Goal: Task Accomplishment & Management: Manage account settings

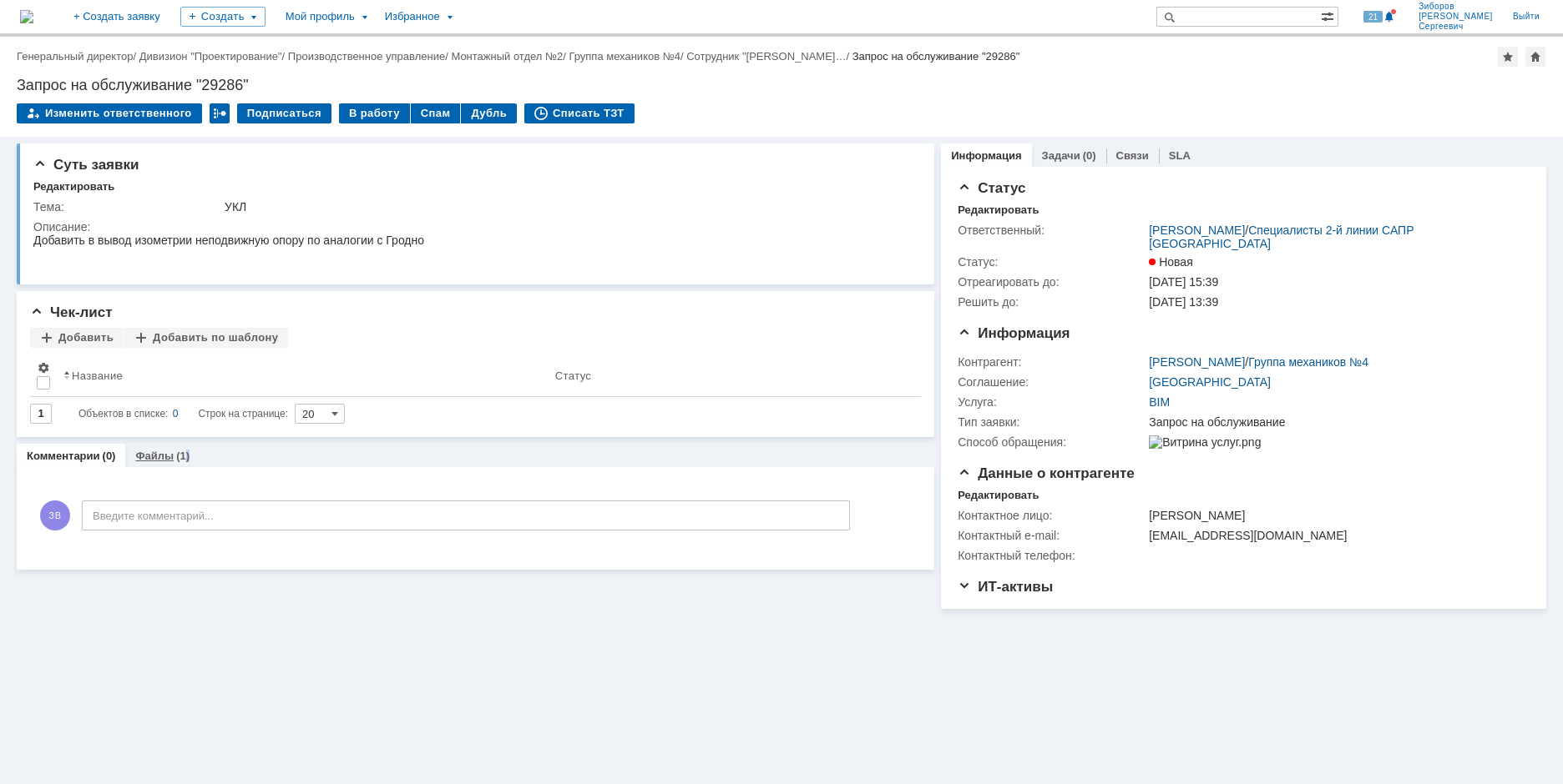
click at [183, 452] on div "(1)" at bounding box center [183, 456] width 14 height 13
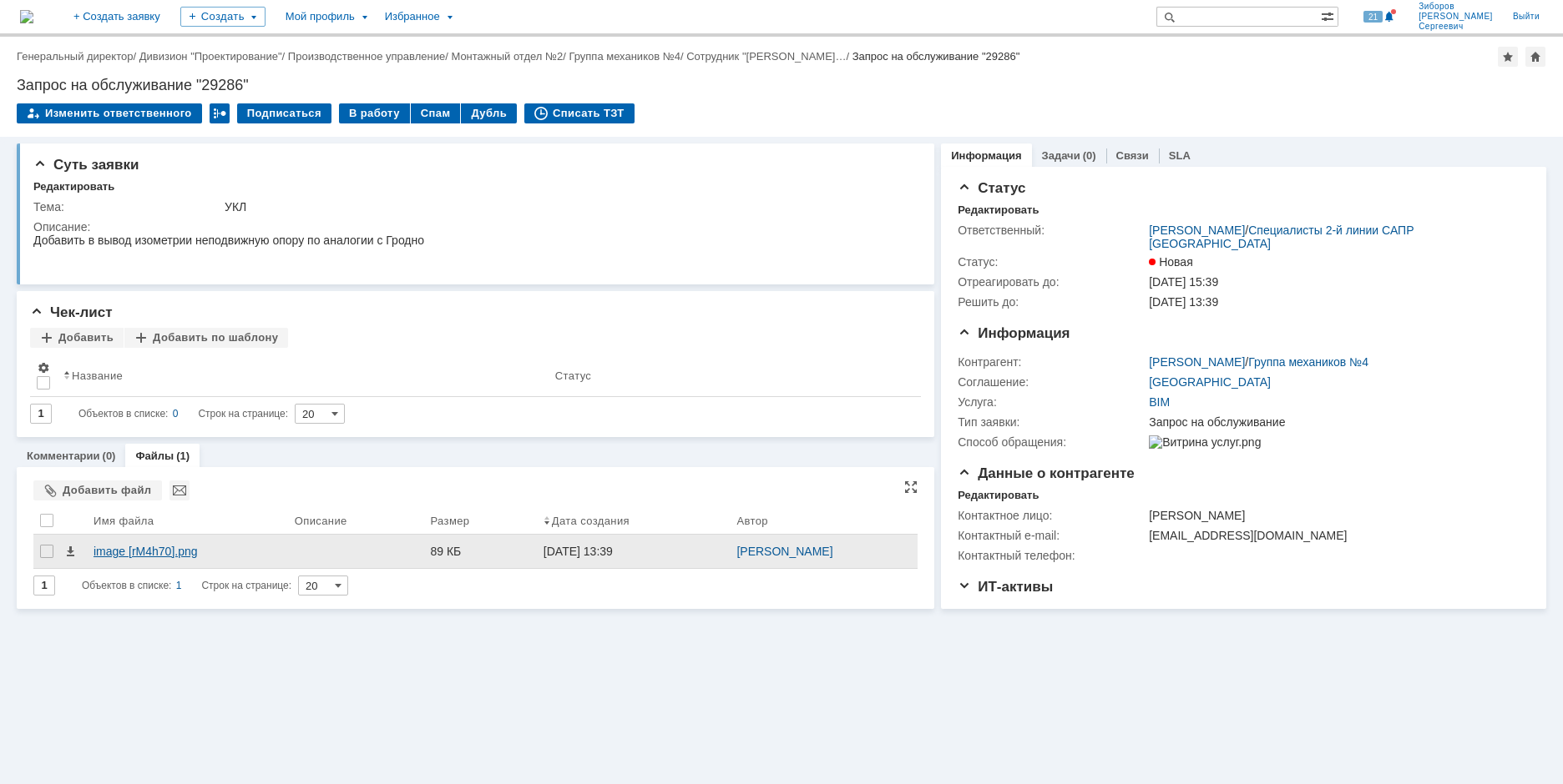
click at [133, 552] on div "image [rM4h70].png" at bounding box center [187, 552] width 188 height 14
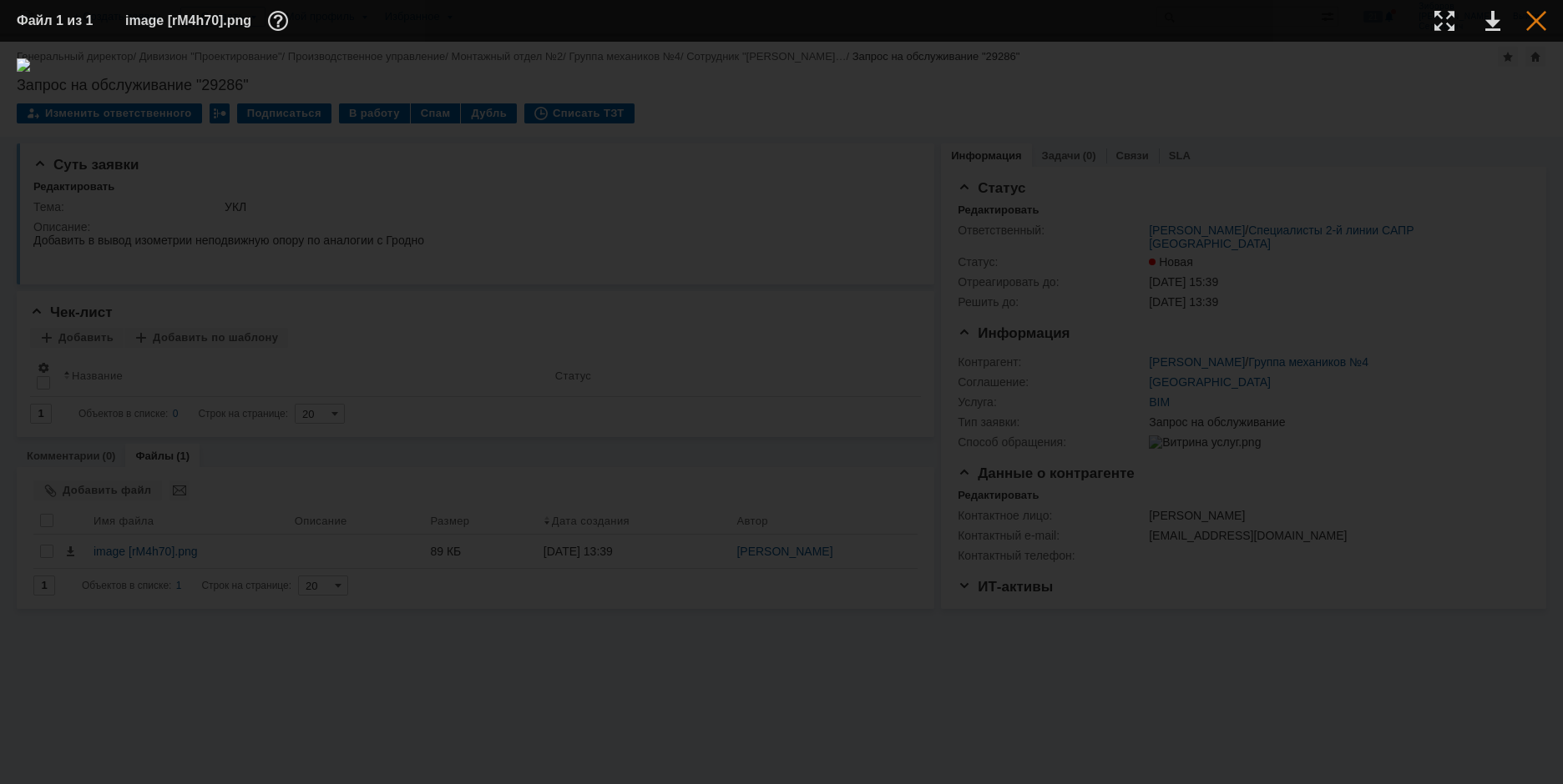
click at [1539, 19] on div at bounding box center [1535, 21] width 20 height 20
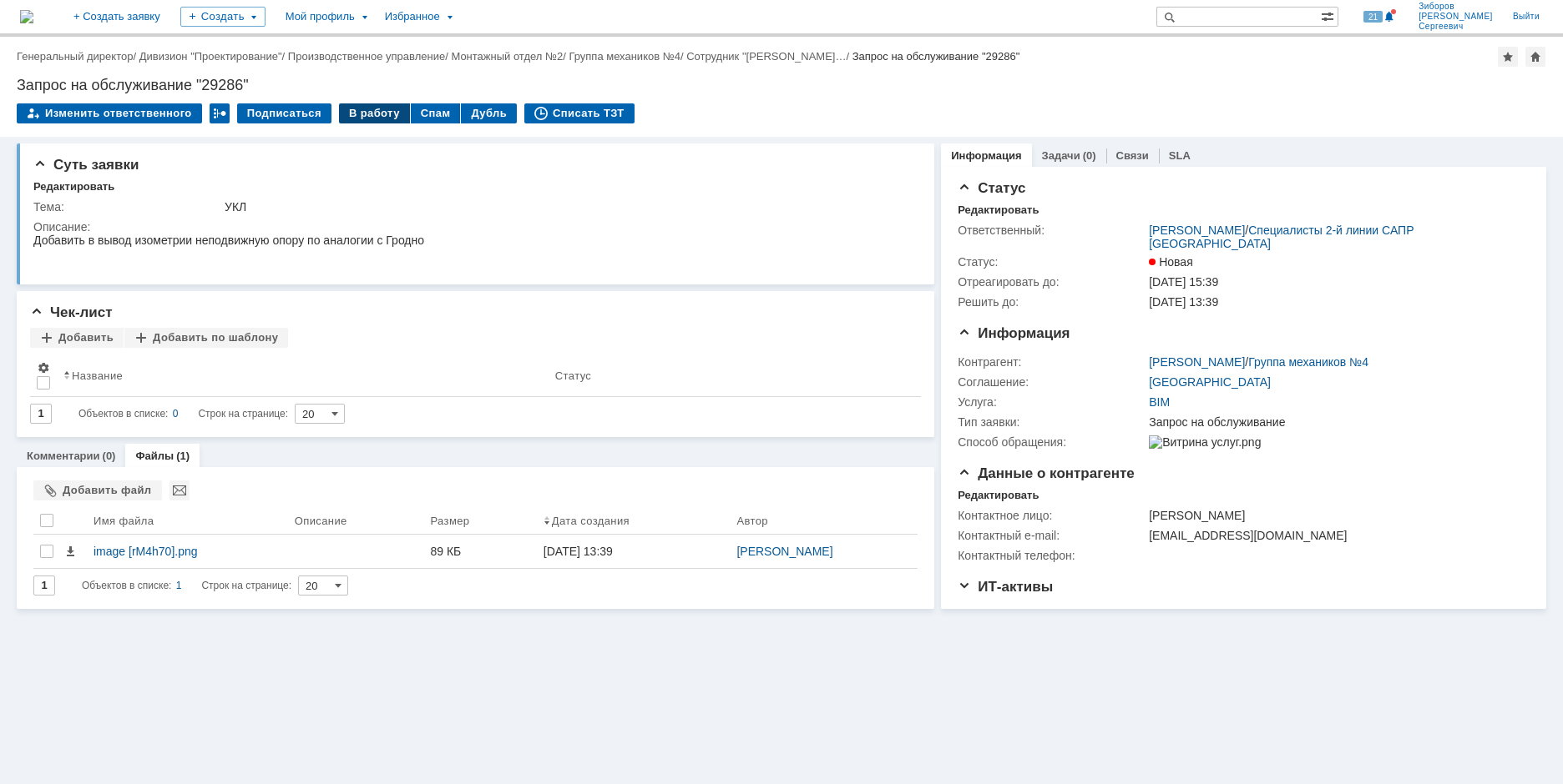
click at [358, 120] on div "В работу" at bounding box center [374, 113] width 71 height 20
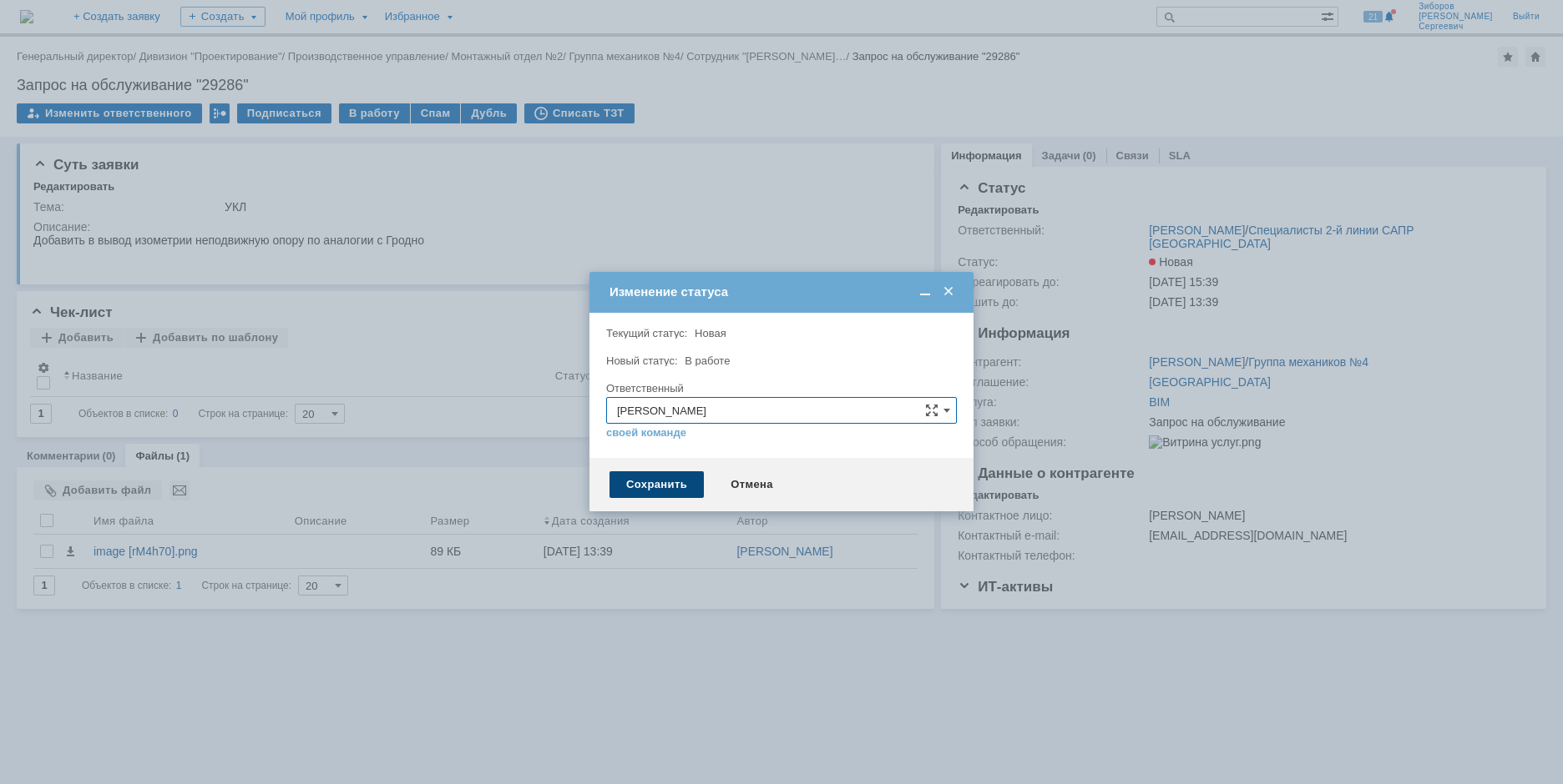
click at [669, 486] on div "Сохранить" at bounding box center [656, 485] width 95 height 27
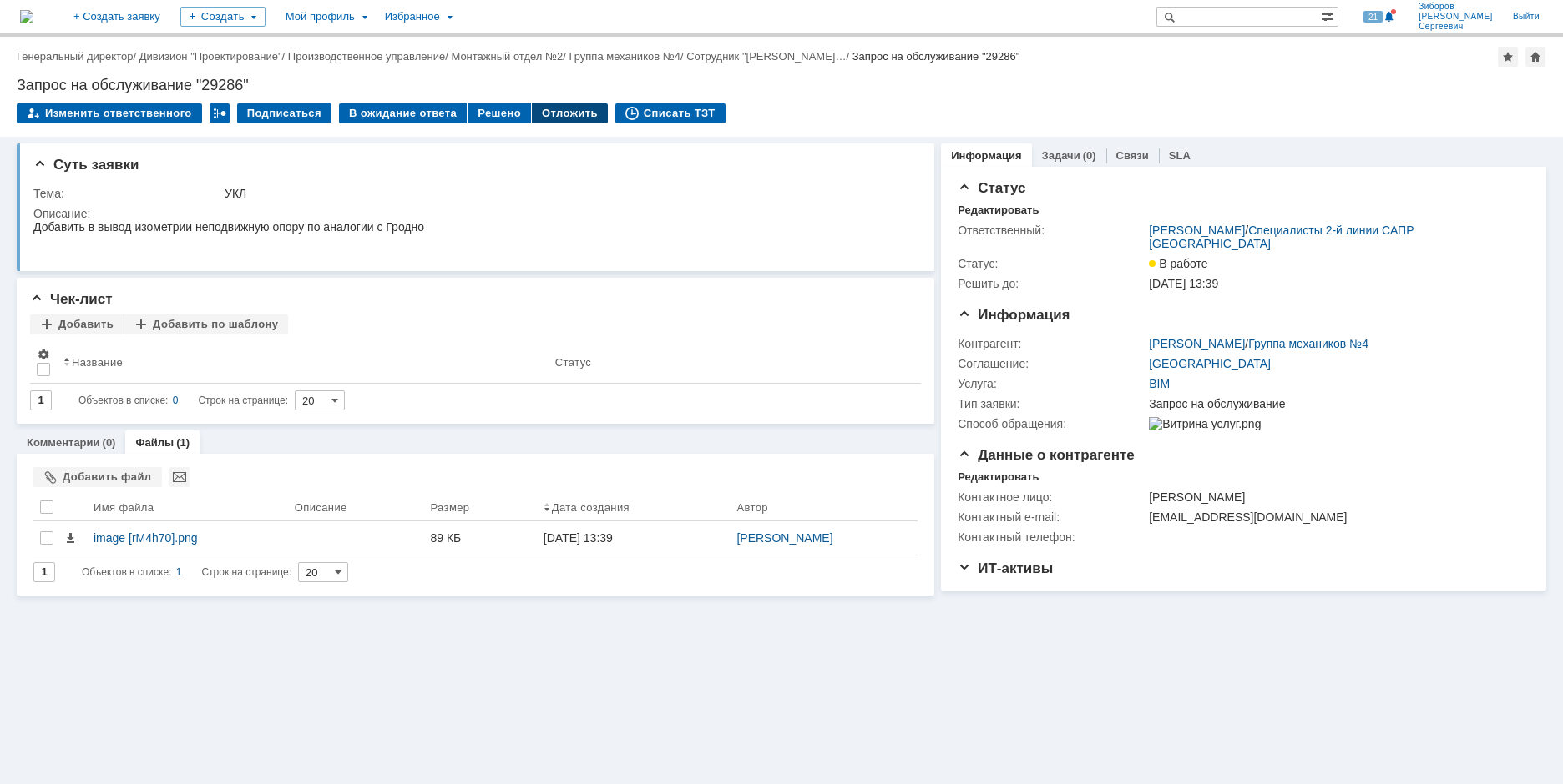
click at [537, 111] on div "Отложить" at bounding box center [570, 113] width 76 height 20
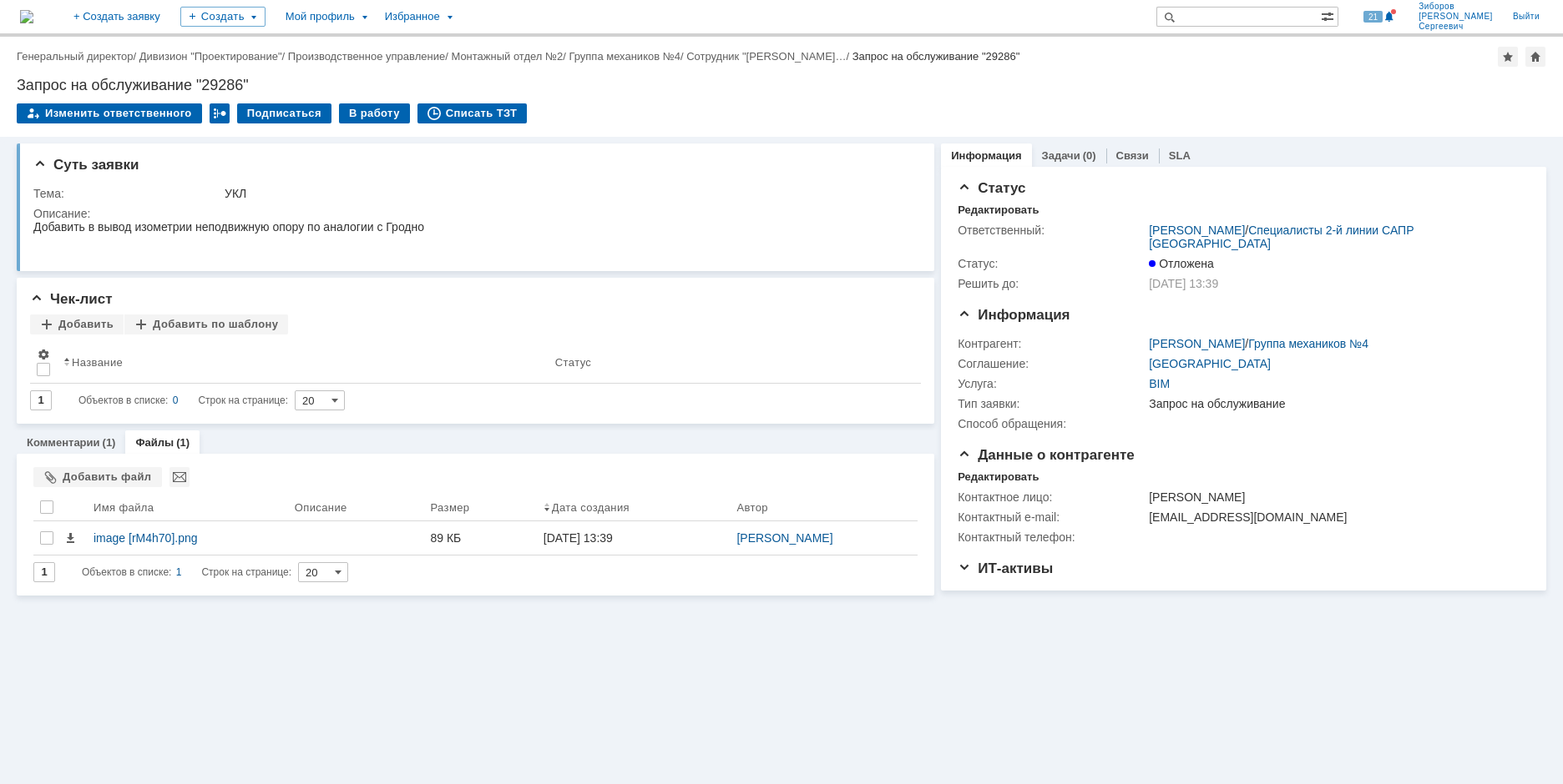
click at [34, 13] on img at bounding box center [27, 17] width 14 height 14
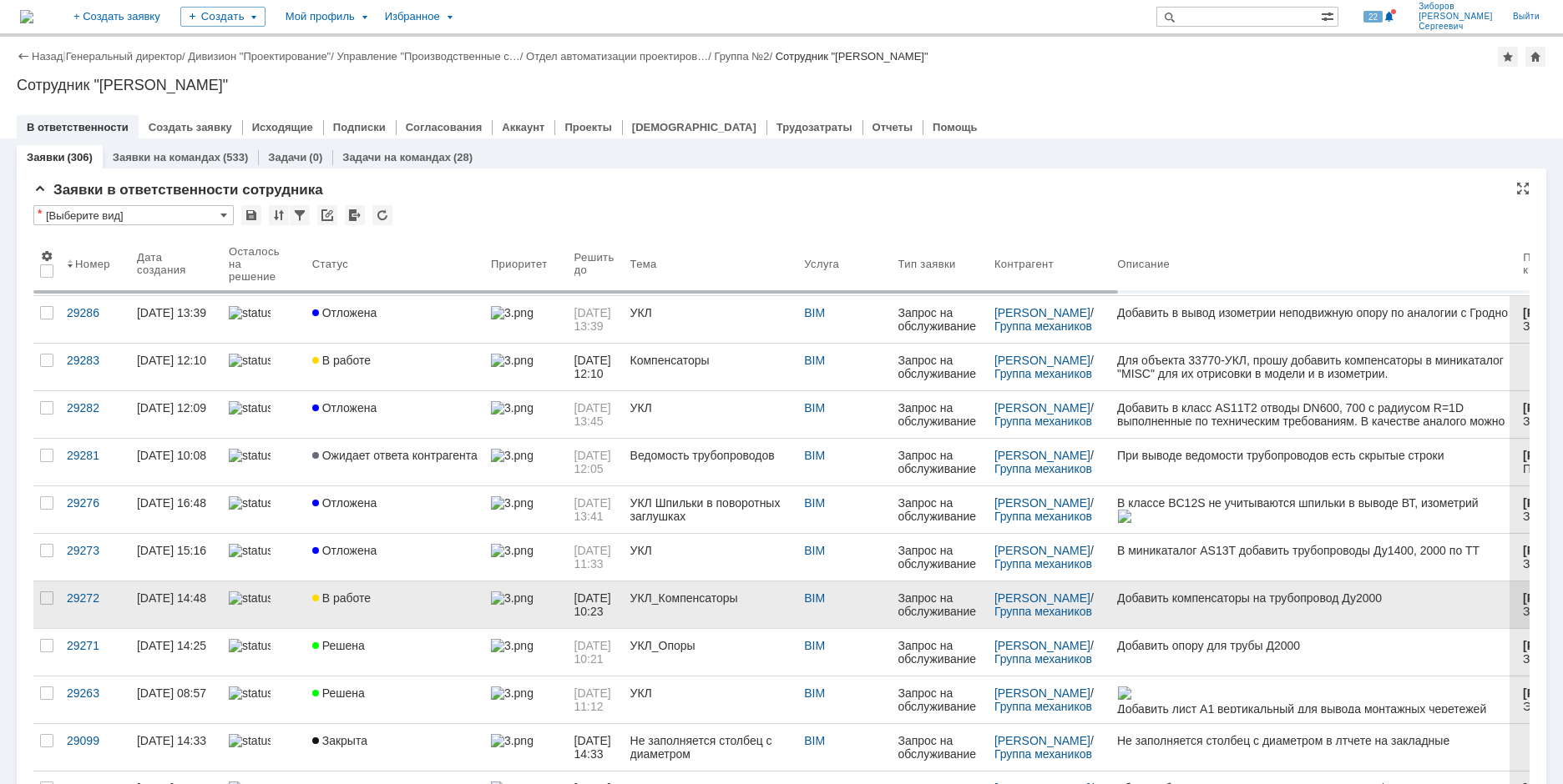
click at [354, 599] on span "В работе" at bounding box center [341, 599] width 58 height 14
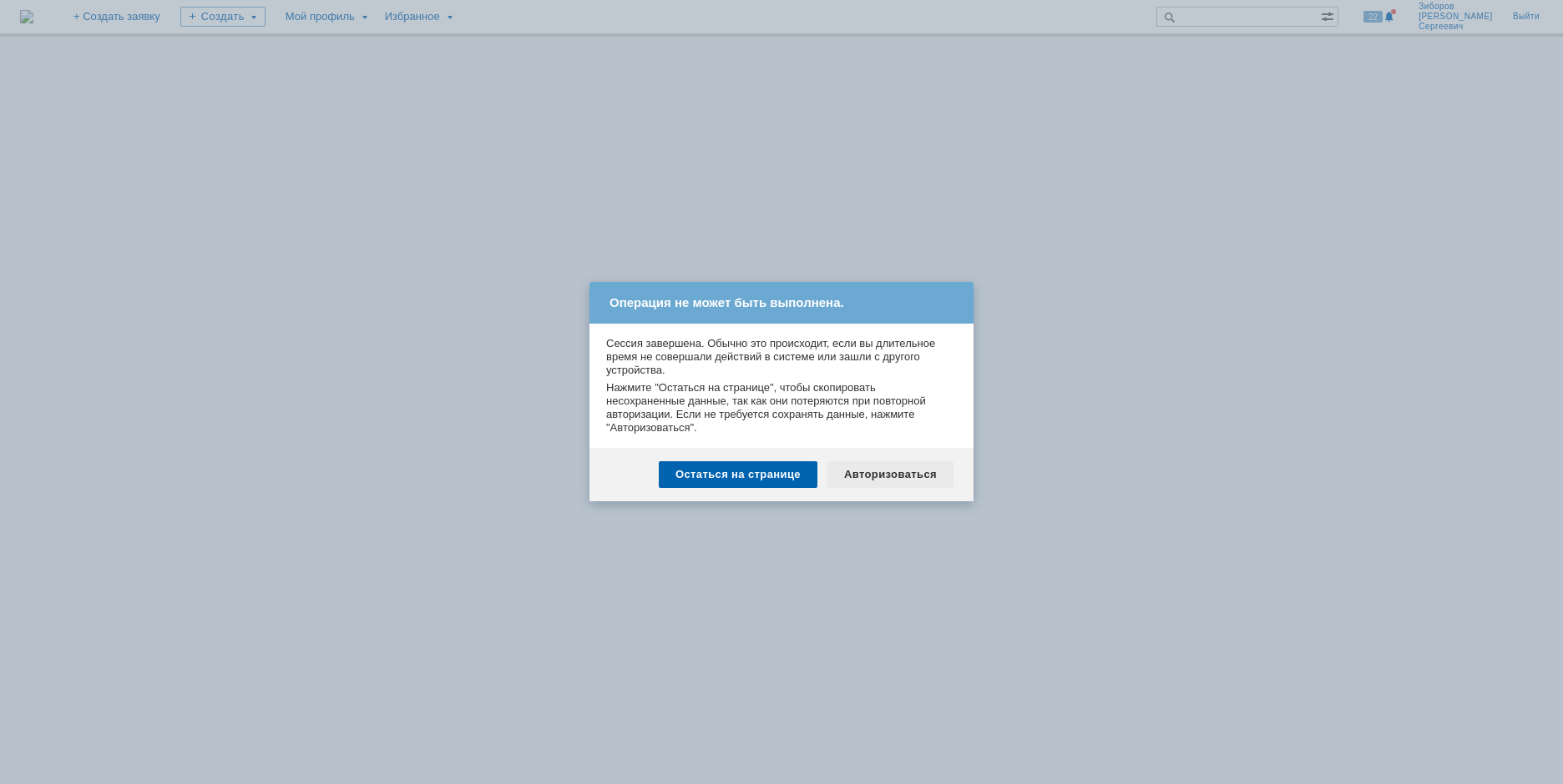
click at [890, 467] on div "Авторизоваться" at bounding box center [890, 474] width 126 height 27
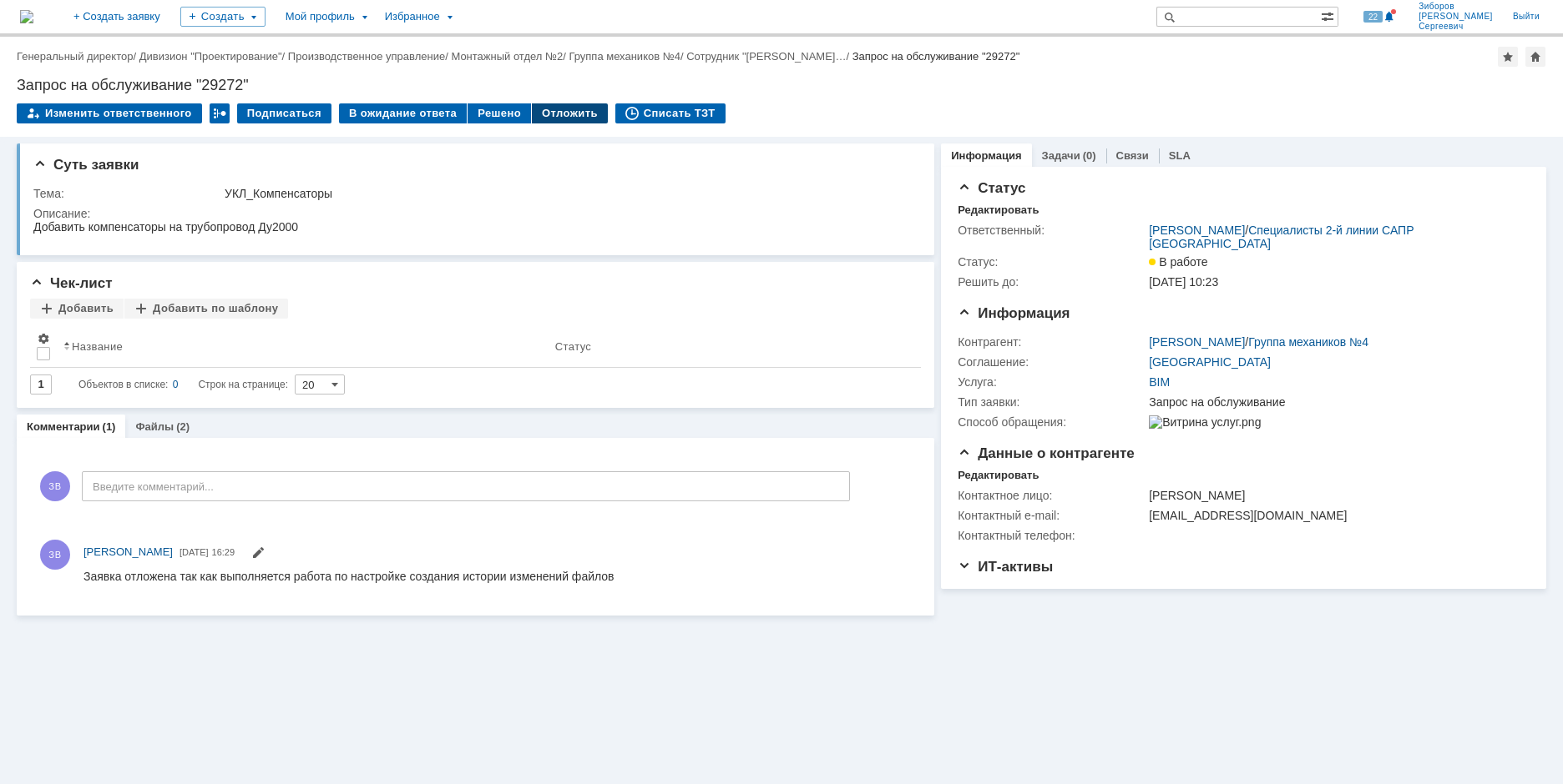
click at [558, 117] on div "Отложить" at bounding box center [570, 113] width 76 height 20
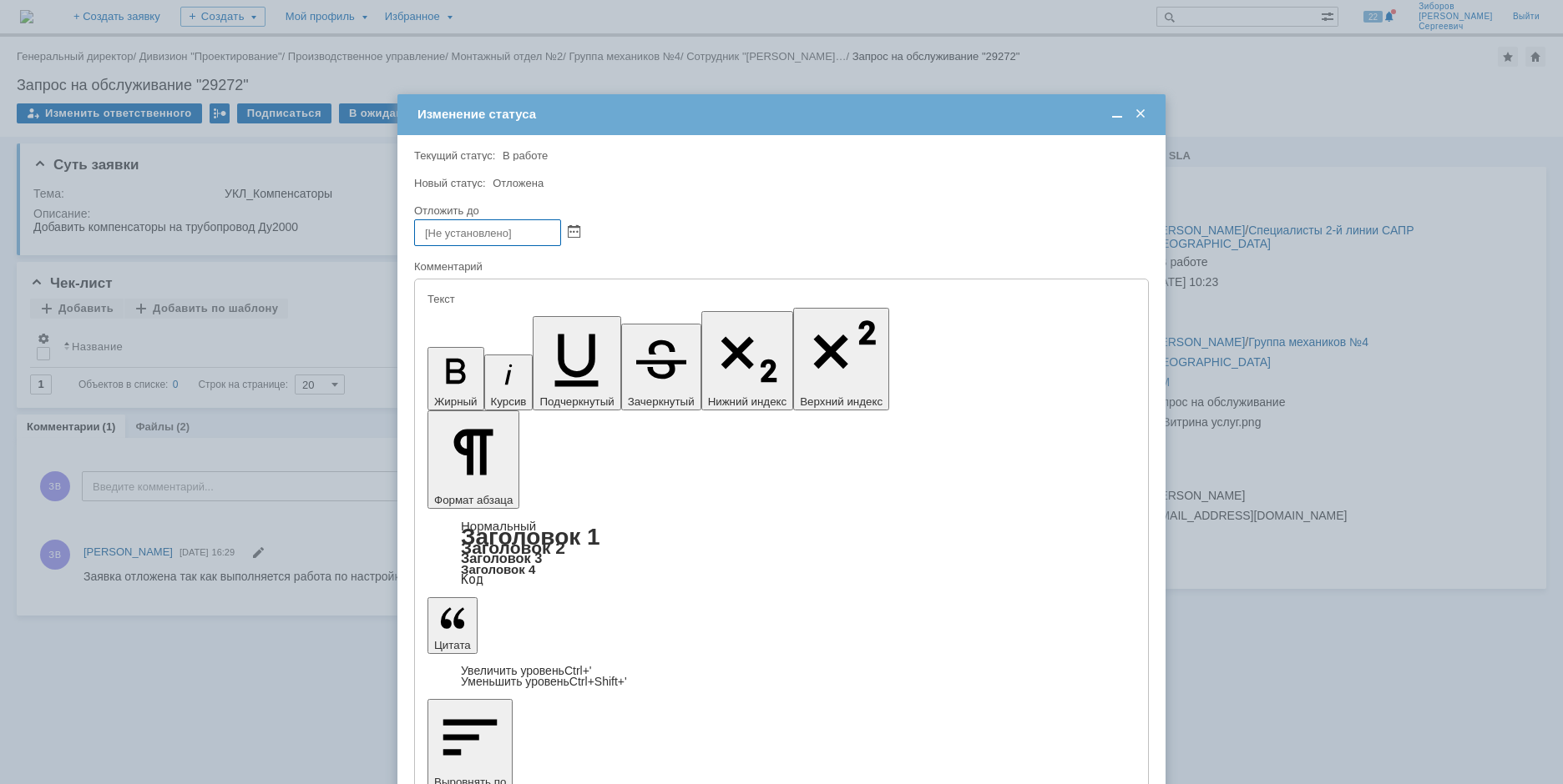
drag, startPoint x: 591, startPoint y: 4665, endPoint x: 494, endPoint y: 4659, distance: 97.2
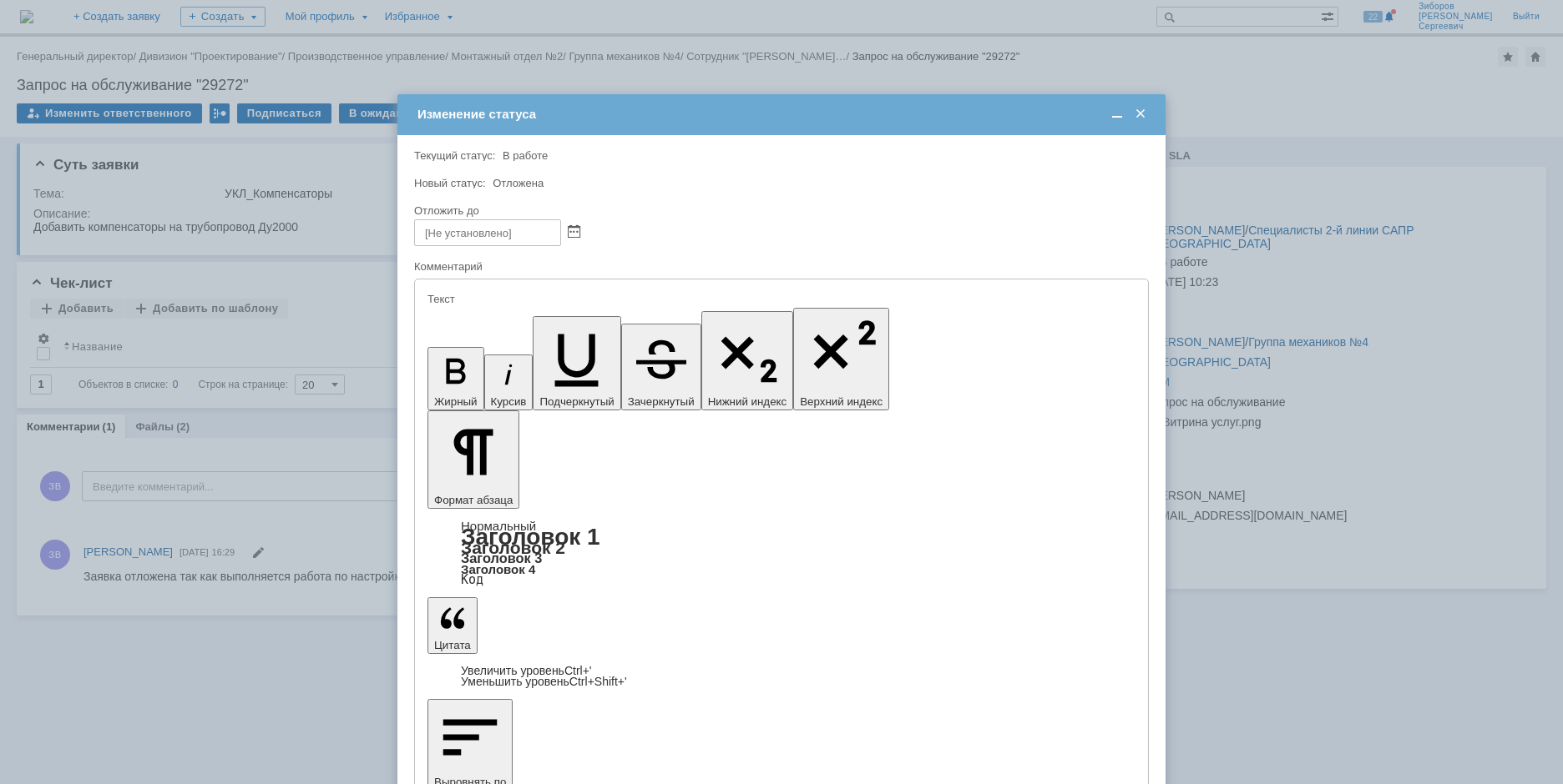
scroll to position [138, 6]
drag, startPoint x: 614, startPoint y: 4685, endPoint x: 672, endPoint y: 5018, distance: 338.0
drag, startPoint x: 699, startPoint y: 4665, endPoint x: 769, endPoint y: 4668, distance: 70.1
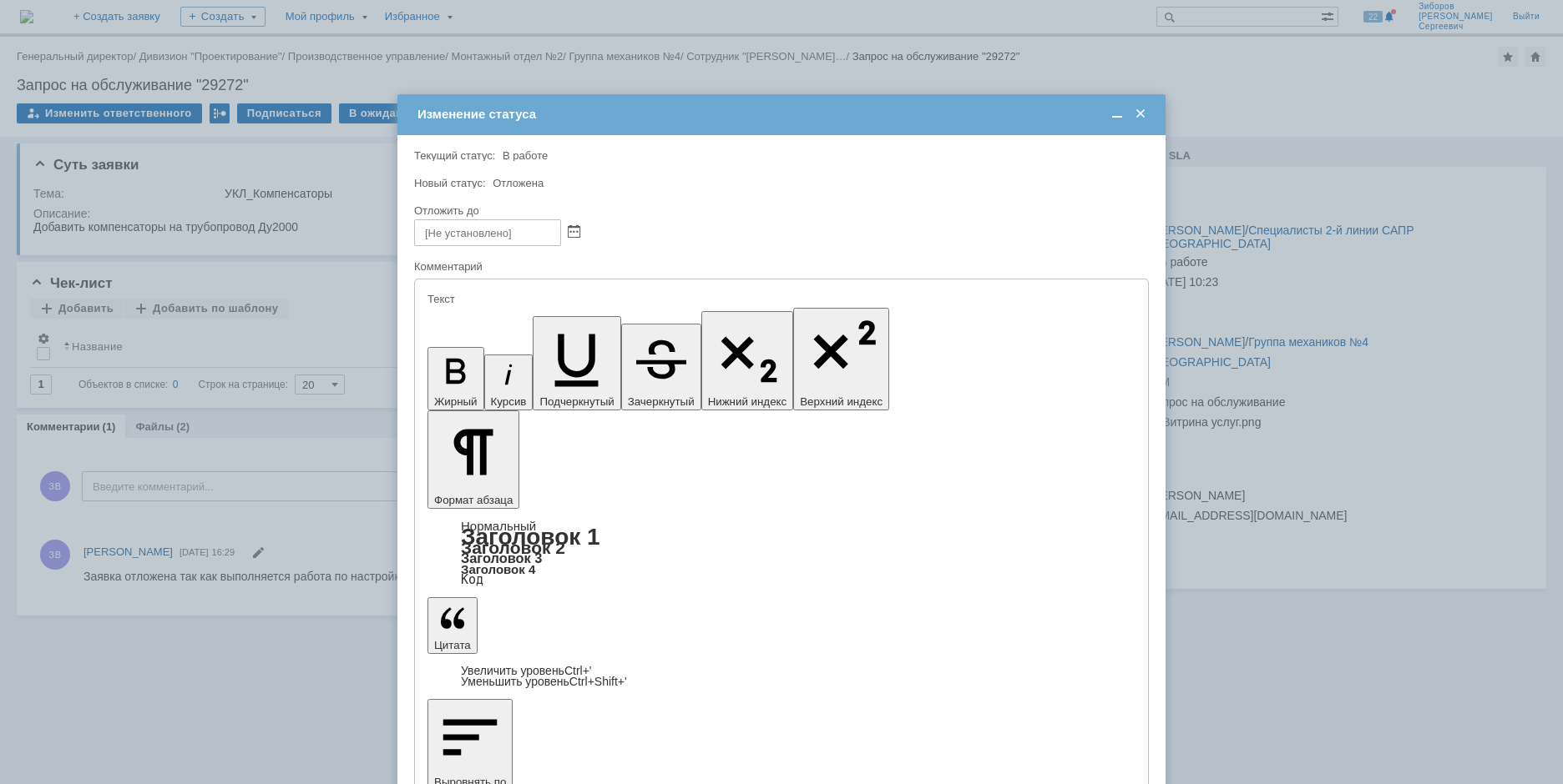
drag, startPoint x: 722, startPoint y: 4673, endPoint x: 111, endPoint y: 4652, distance: 611.4
copy div "Отложена делаю задачу Задачи САПР 1916"
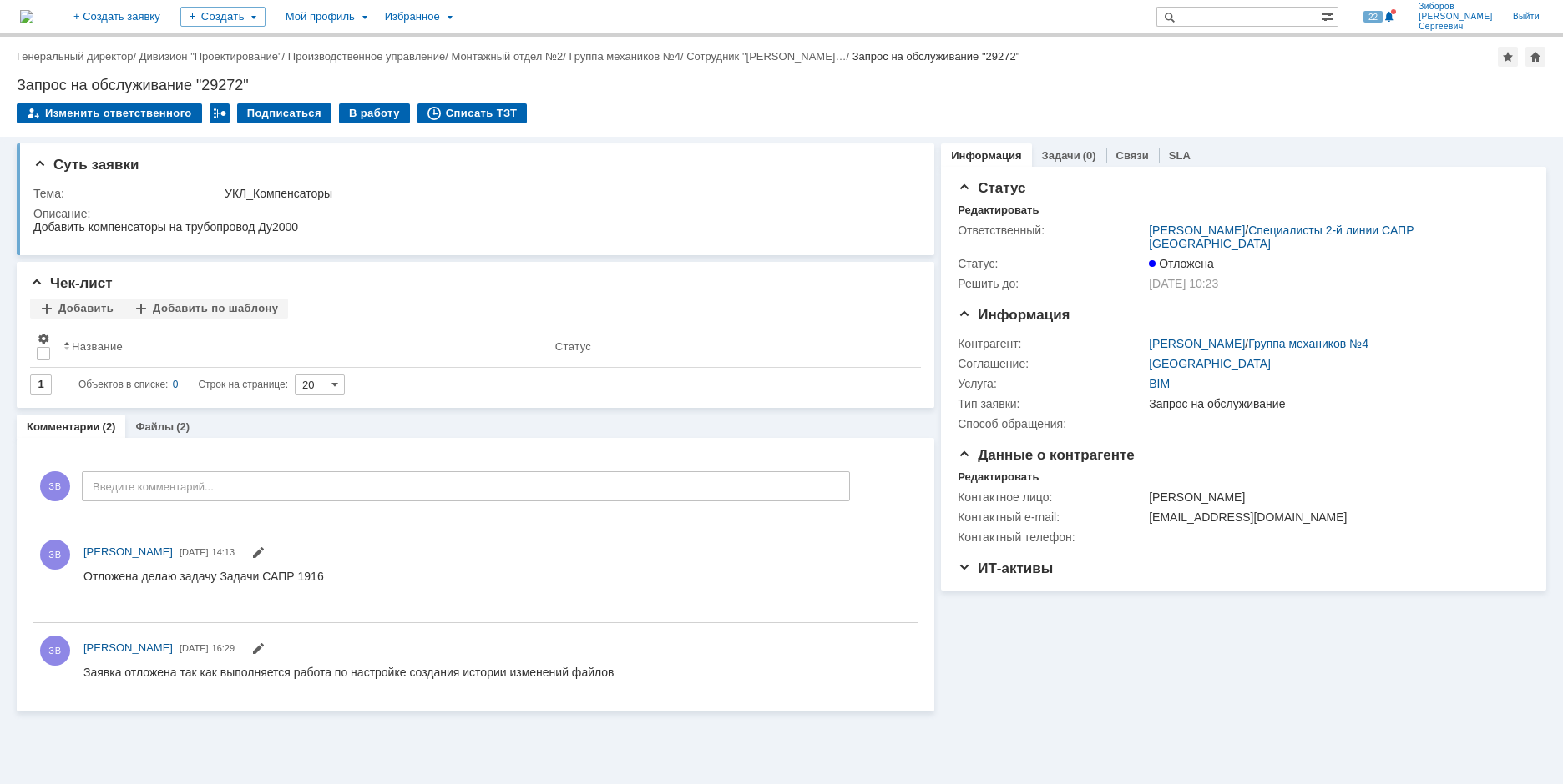
scroll to position [0, 0]
click at [34, 10] on img at bounding box center [27, 17] width 14 height 14
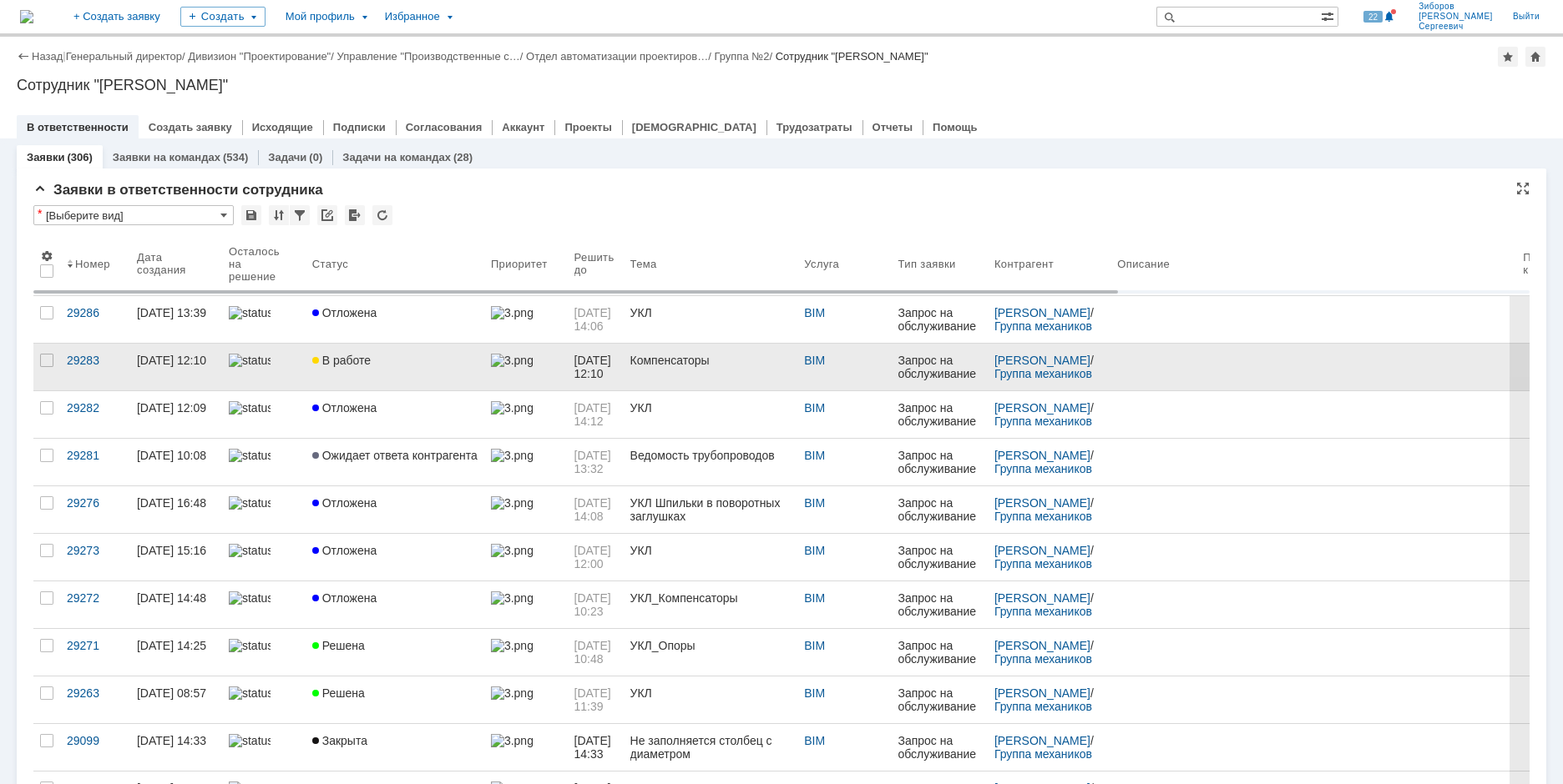
click at [346, 367] on link "В работе" at bounding box center [394, 366] width 178 height 46
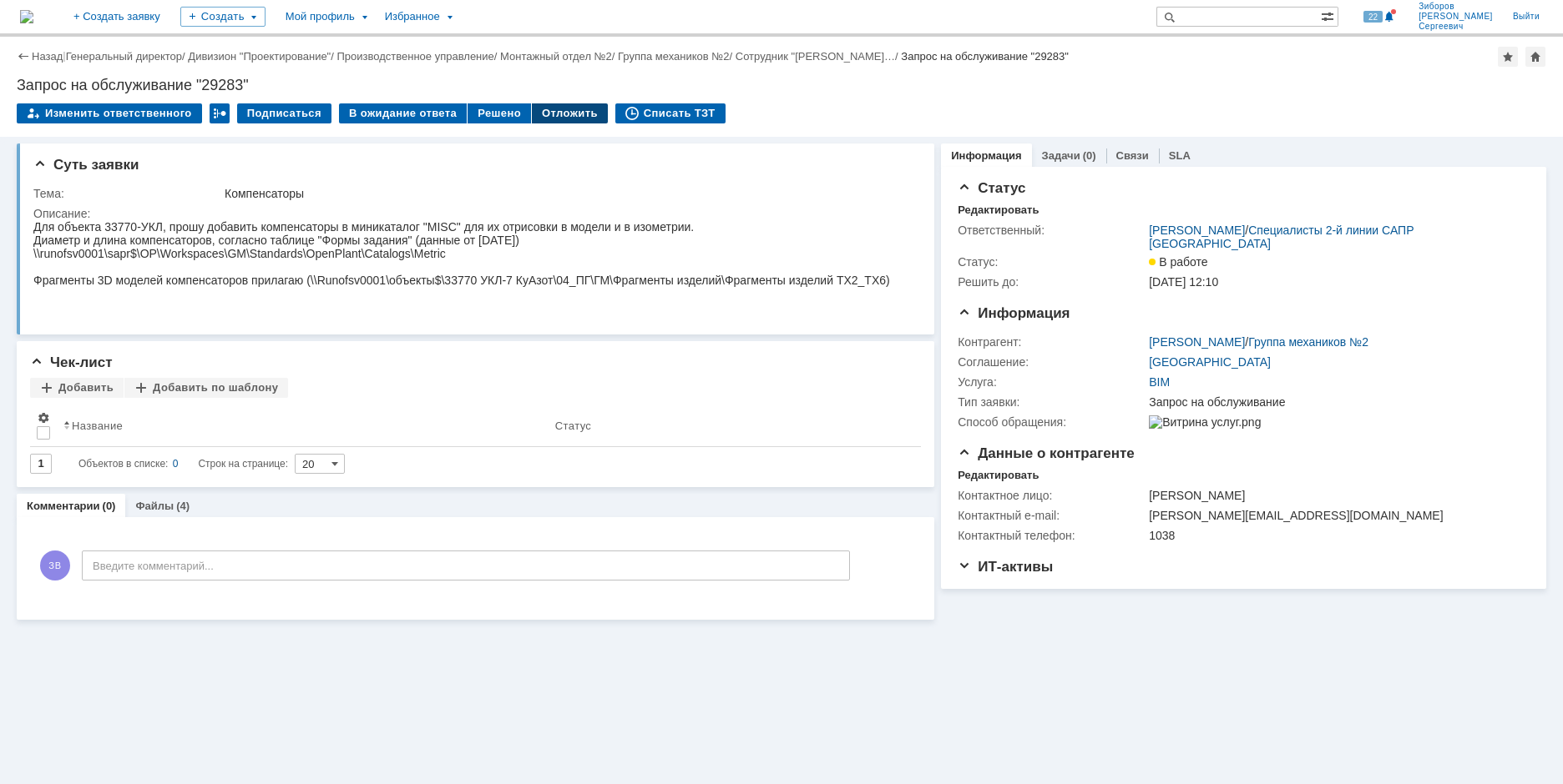
click at [548, 113] on div "Отложить" at bounding box center [570, 113] width 76 height 20
